Goal: Task Accomplishment & Management: Manage account settings

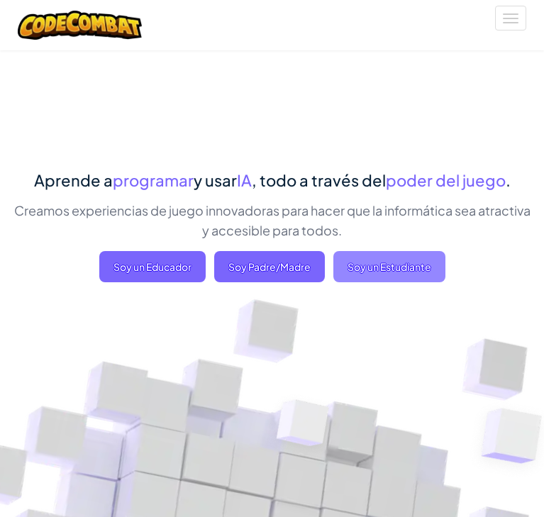
click at [417, 260] on span "Soy un Estudiante" at bounding box center [389, 266] width 112 height 31
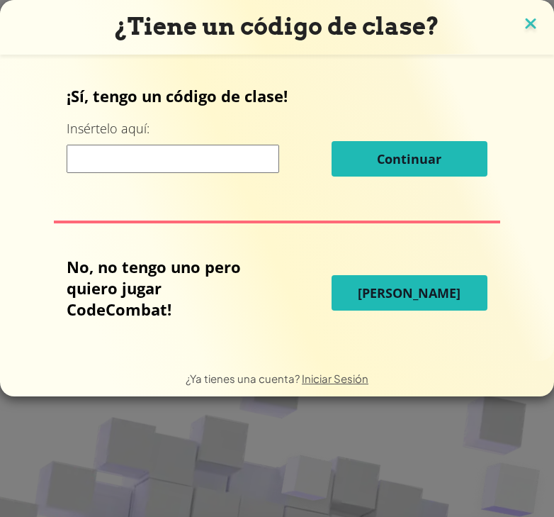
click at [532, 21] on img at bounding box center [531, 24] width 18 height 21
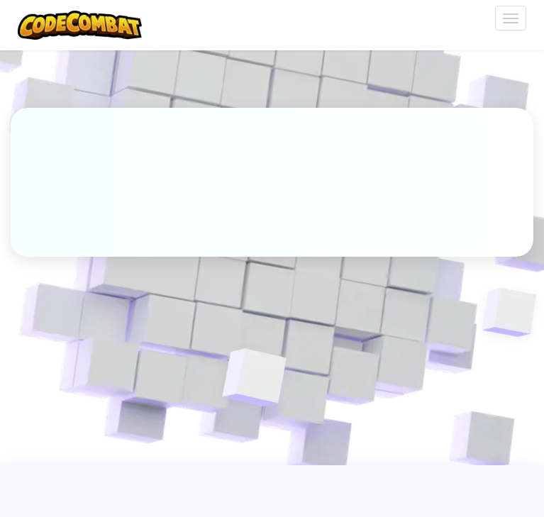
scroll to position [498, 0]
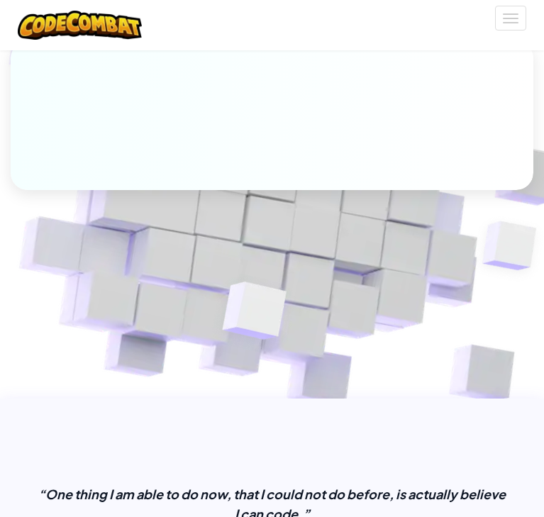
click at [133, 28] on img at bounding box center [80, 25] width 124 height 29
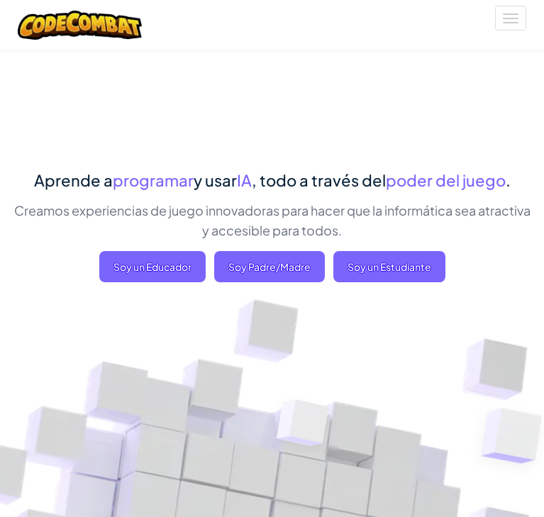
click at [123, 20] on img at bounding box center [80, 25] width 124 height 29
click at [508, 19] on button "[MEDICAL_DATA] la navigación" at bounding box center [510, 18] width 31 height 25
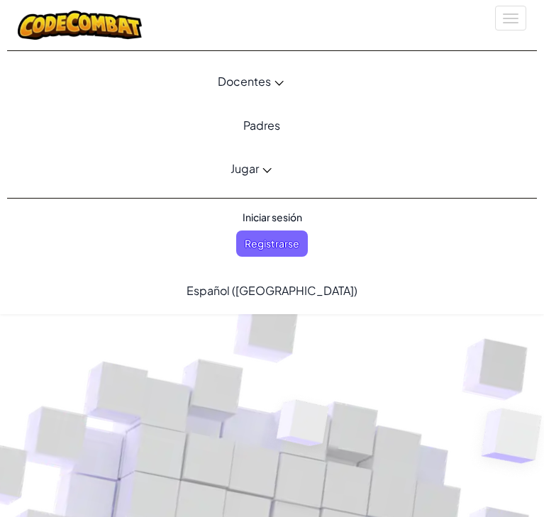
click at [254, 171] on span "Jugar" at bounding box center [244, 168] width 28 height 15
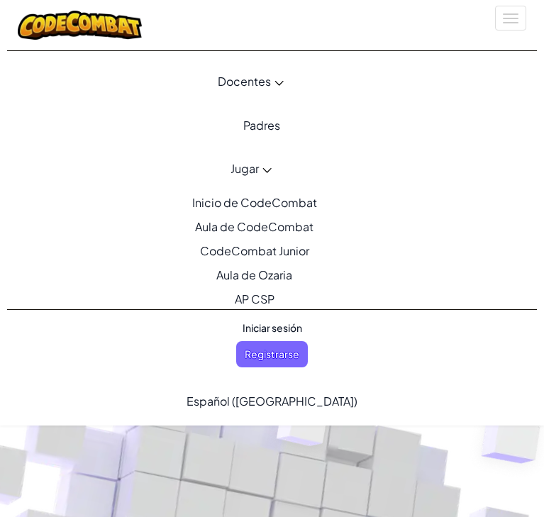
click at [288, 330] on span "Iniciar sesión" at bounding box center [272, 328] width 77 height 26
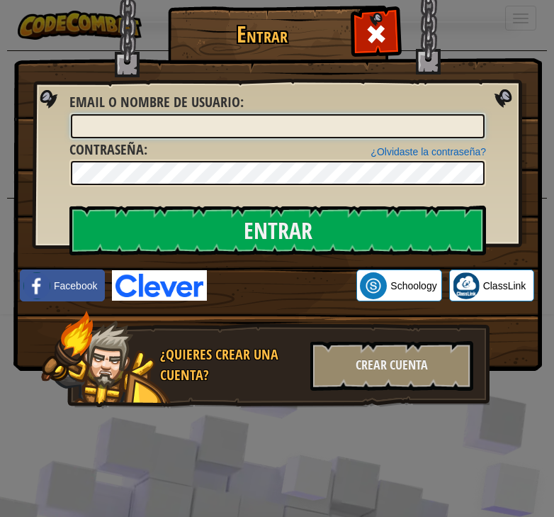
click at [304, 131] on input "Email o Nombre de usuario :" at bounding box center [278, 126] width 414 height 24
type input "[EMAIL_ADDRESS][DOMAIN_NAME]"
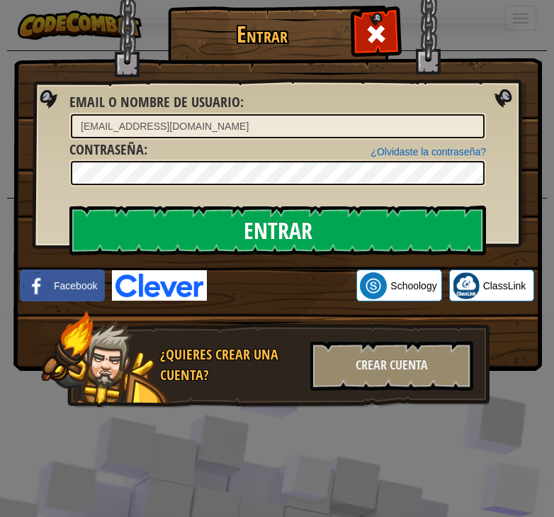
click at [358, 249] on input "Entrar" at bounding box center [277, 231] width 417 height 50
click at [323, 228] on input "Entrar" at bounding box center [277, 231] width 417 height 50
click at [350, 216] on input "Entrar" at bounding box center [277, 231] width 417 height 50
